Goal: Task Accomplishment & Management: Manage account settings

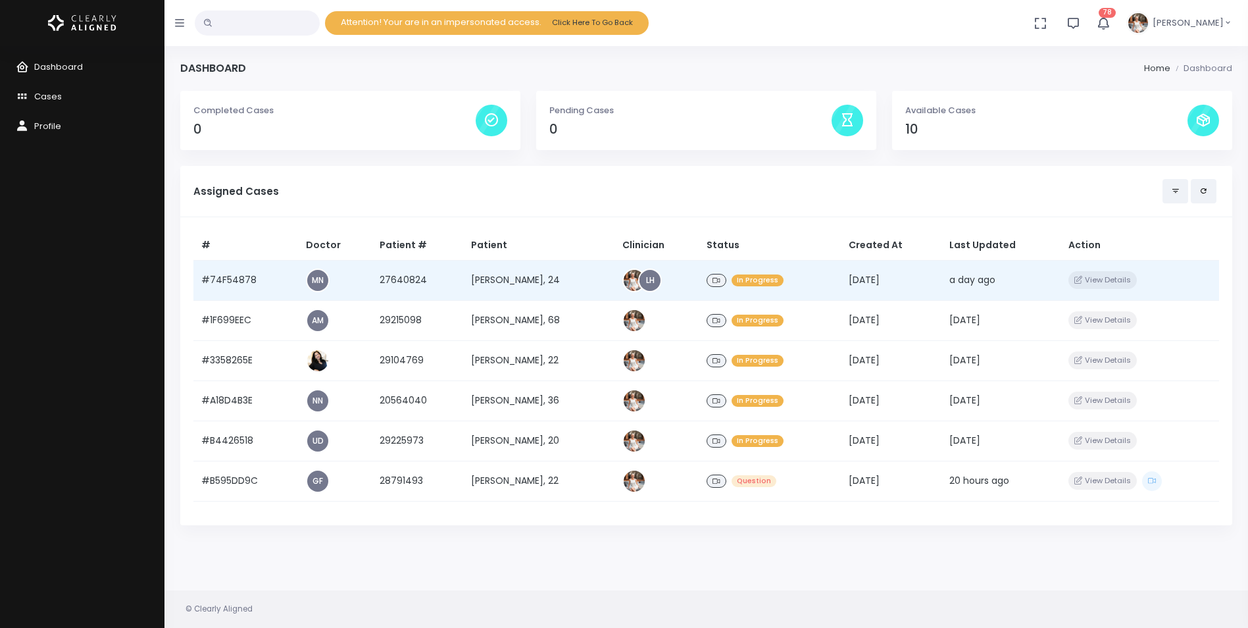
click at [675, 282] on div "LH" at bounding box center [657, 281] width 68 height 24
click at [671, 284] on div "LH" at bounding box center [657, 281] width 68 height 24
click at [561, 278] on td "[PERSON_NAME], 24" at bounding box center [538, 280] width 151 height 40
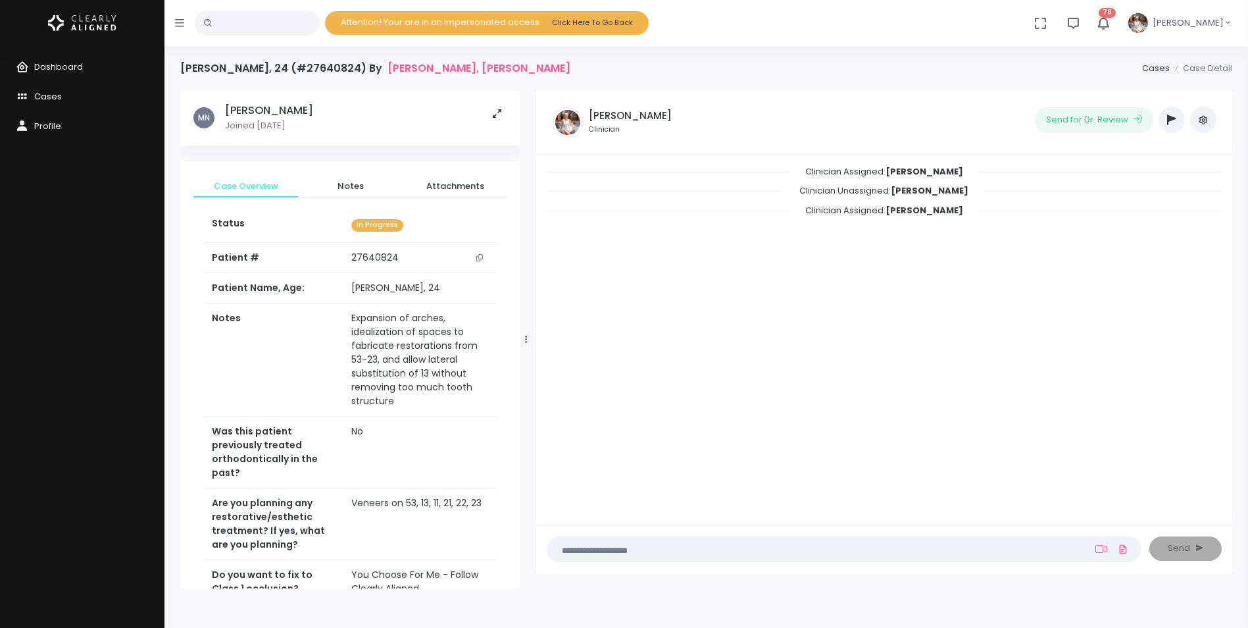
click at [50, 97] on span "Cases" at bounding box center [48, 96] width 28 height 13
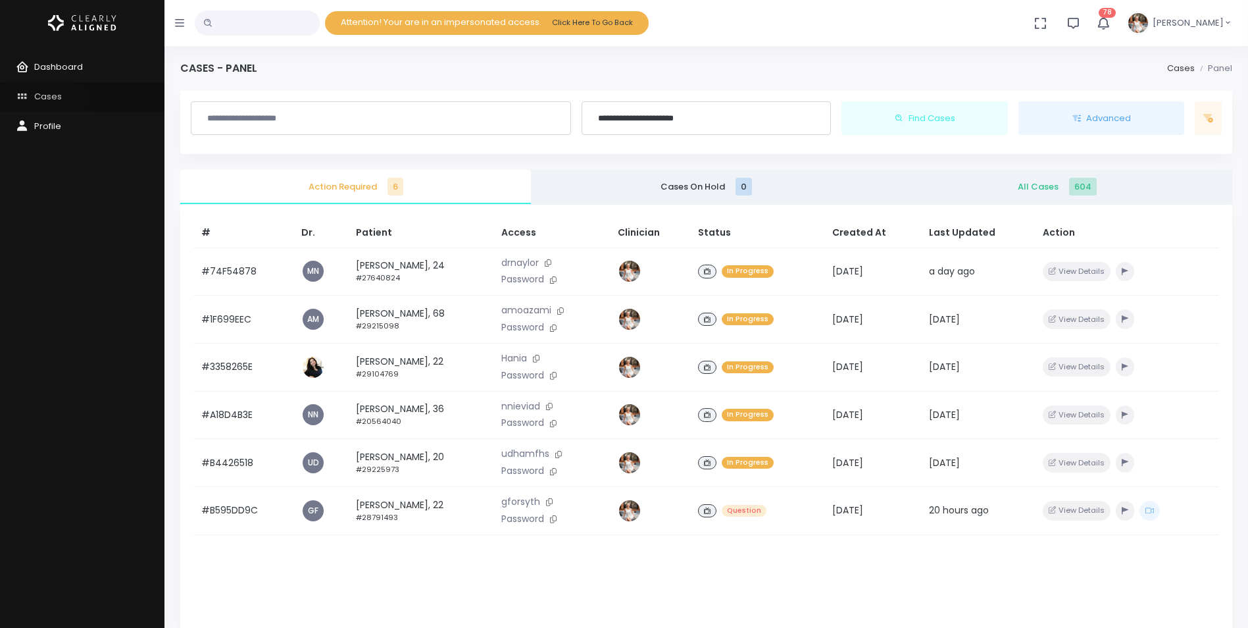
click at [40, 97] on span "Cases" at bounding box center [48, 96] width 28 height 13
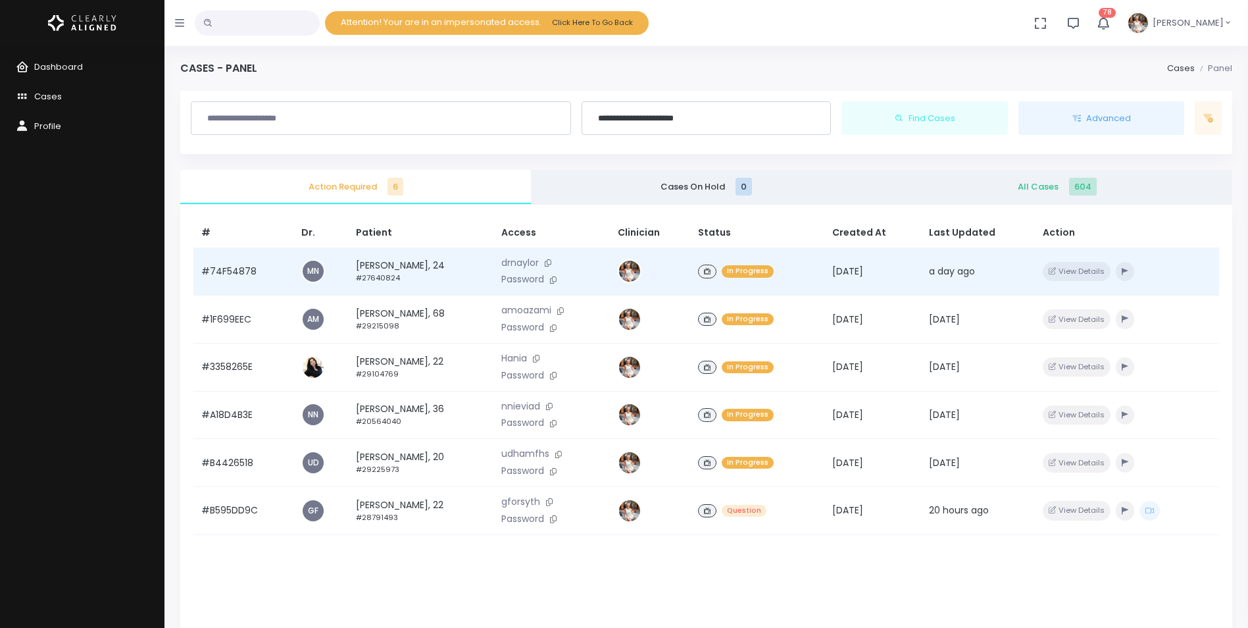
click at [817, 279] on div "In Progress" at bounding box center [757, 271] width 118 height 19
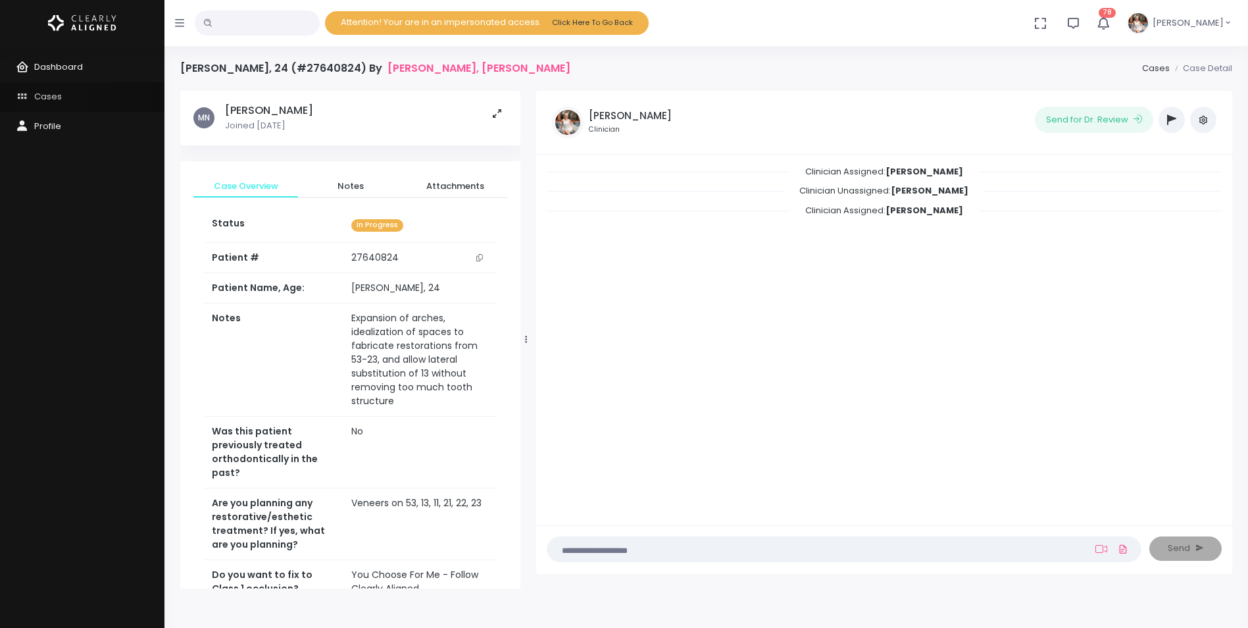
click at [51, 94] on span "Cases" at bounding box center [48, 96] width 28 height 13
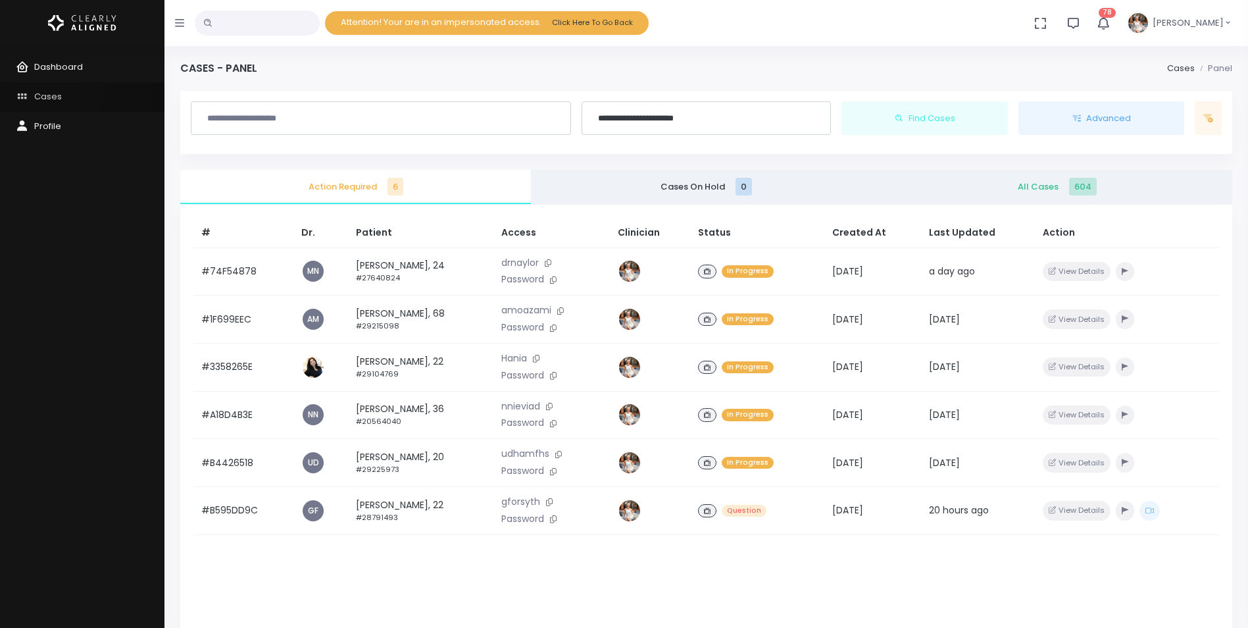
click at [48, 91] on span "Cases" at bounding box center [48, 96] width 28 height 13
click at [624, 24] on button "Click Here To Go Back" at bounding box center [592, 23] width 91 height 18
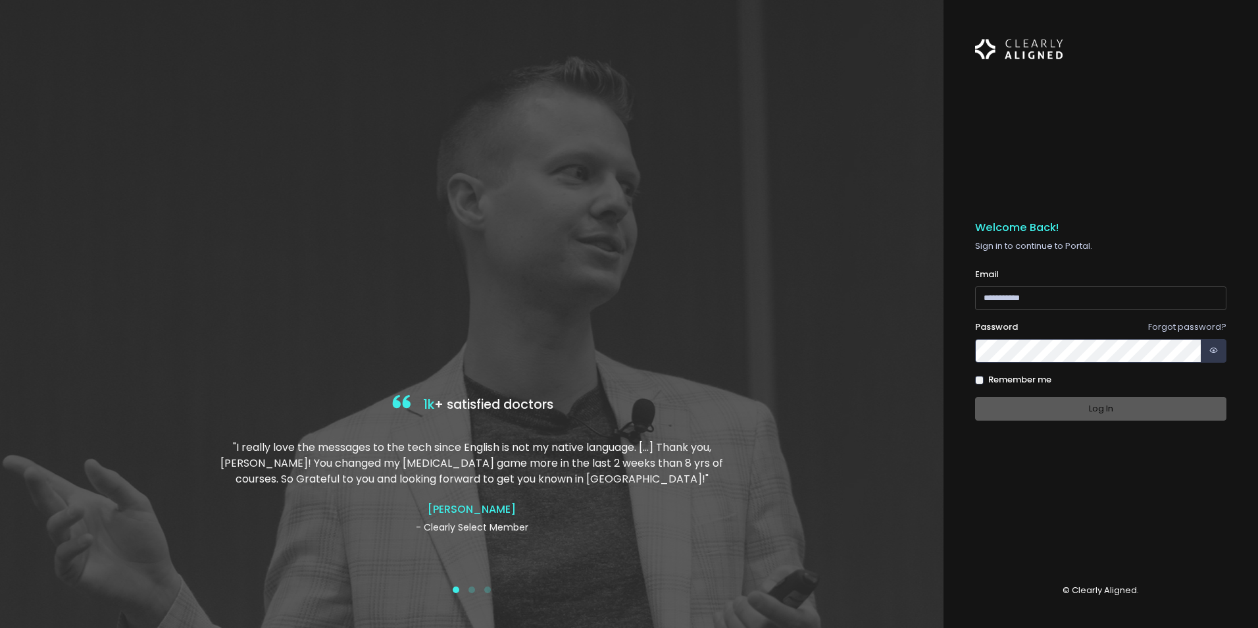
type input "**********"
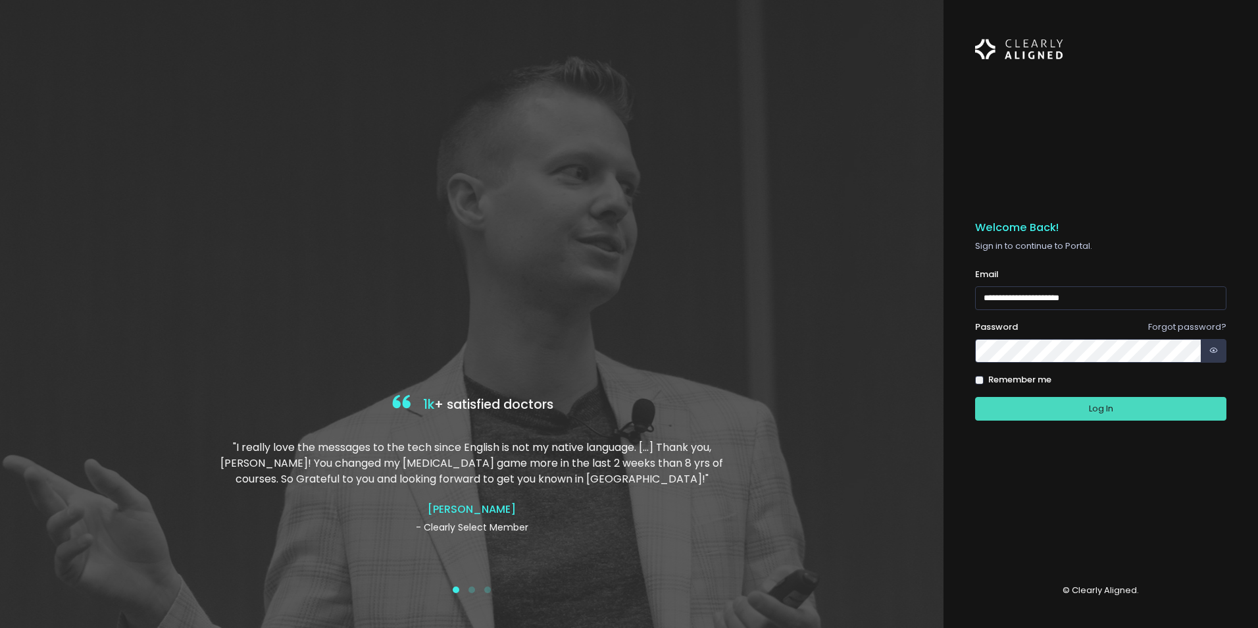
click at [1075, 416] on div "Log In" at bounding box center [1100, 409] width 251 height 24
click at [1075, 415] on button "Log In" at bounding box center [1100, 409] width 251 height 24
